Goal: Transaction & Acquisition: Purchase product/service

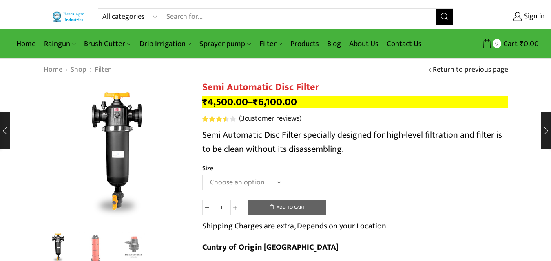
scroll to position [41, 0]
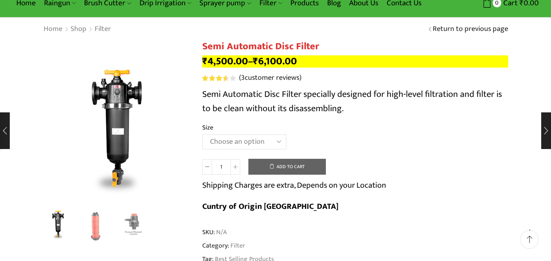
click at [238, 141] on select "Choose an option 2" Disc Filter 2.5" Disc Filter 3" Disc Filter" at bounding box center [244, 141] width 84 height 15
click at [202, 134] on select "Choose an option 2" Disc Filter 2.5" Disc Filter 3" Disc Filter" at bounding box center [244, 141] width 84 height 15
select select "2" Disc Filter"
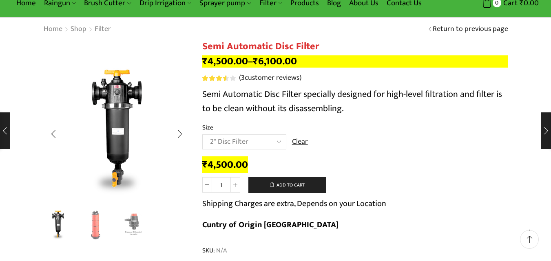
click at [99, 222] on img "2 / 3" at bounding box center [96, 225] width 34 height 34
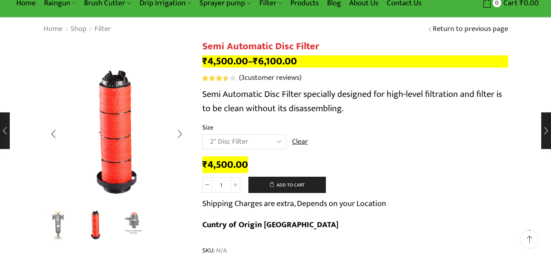
click at [139, 220] on img "3 / 3" at bounding box center [134, 225] width 34 height 34
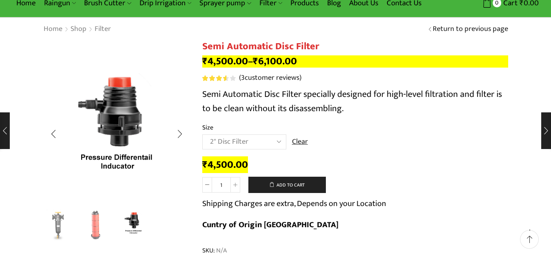
click at [95, 222] on img "2 / 3" at bounding box center [96, 225] width 34 height 34
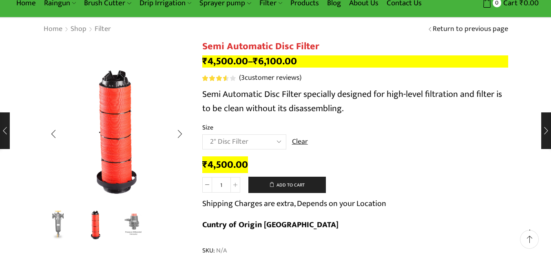
click at [59, 216] on img "1 / 3" at bounding box center [58, 225] width 34 height 34
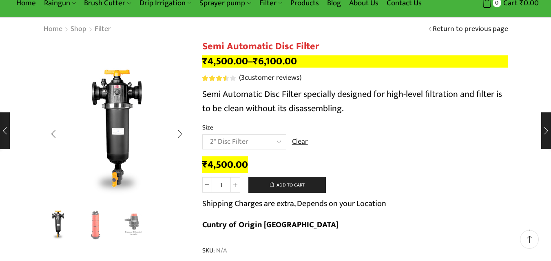
click at [99, 218] on img "2 / 3" at bounding box center [96, 225] width 34 height 34
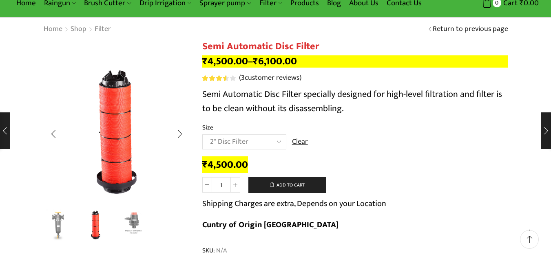
click at [134, 217] on img "3 / 3" at bounding box center [134, 225] width 34 height 34
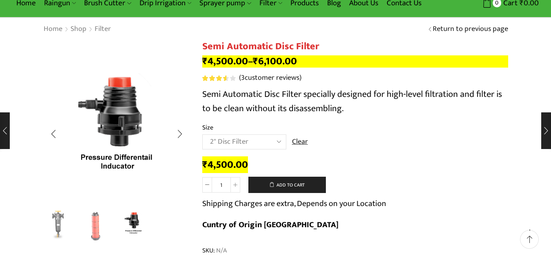
click at [58, 218] on img "1 / 3" at bounding box center [58, 225] width 34 height 34
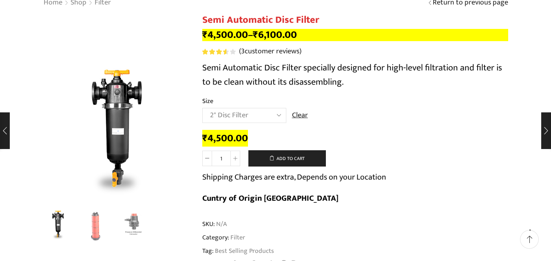
scroll to position [81, 0]
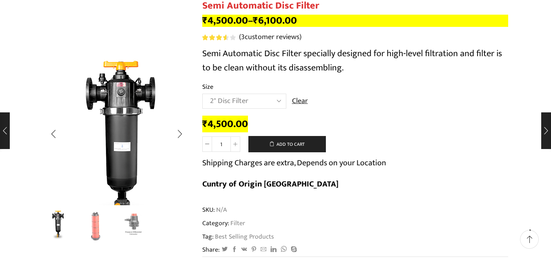
click at [106, 92] on img "1 / 3" at bounding box center [120, 148] width 204 height 204
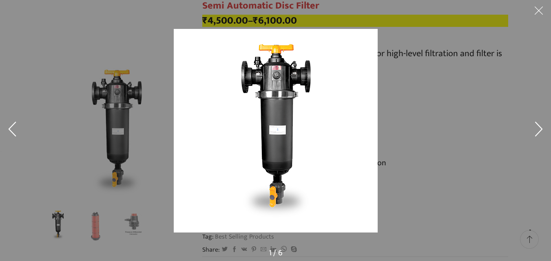
click at [540, 11] on button at bounding box center [538, 12] width 24 height 24
